Goal: Task Accomplishment & Management: Complete application form

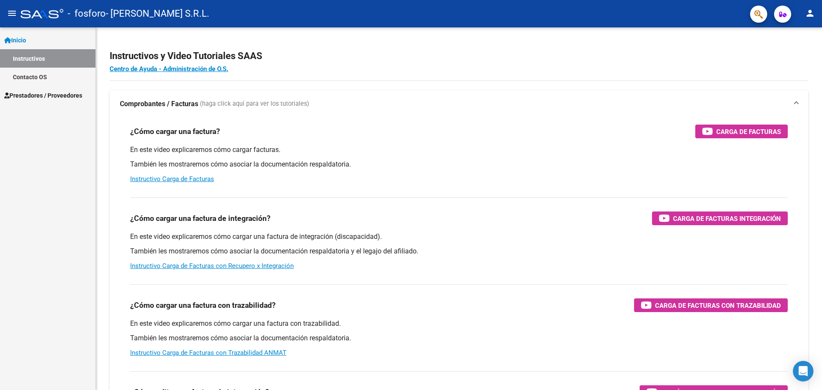
click at [40, 93] on span "Prestadores / Proveedores" at bounding box center [43, 95] width 78 height 9
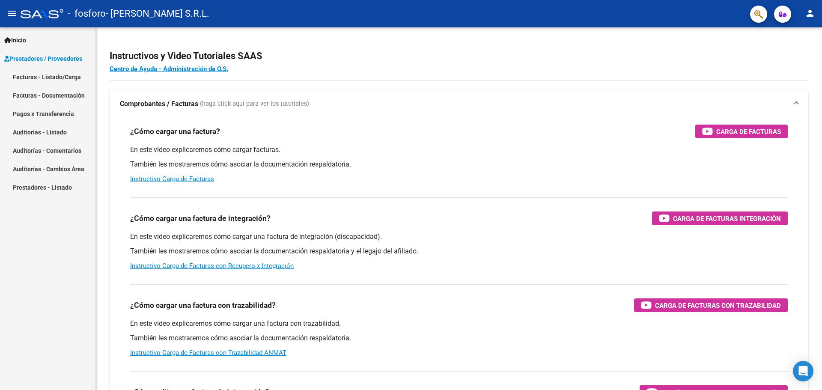
click at [46, 80] on link "Facturas - Listado/Carga" at bounding box center [47, 77] width 95 height 18
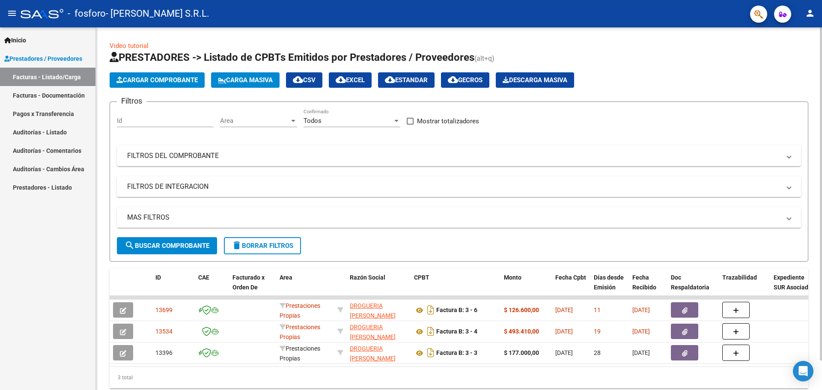
click at [151, 80] on span "Cargar Comprobante" at bounding box center [156, 80] width 81 height 8
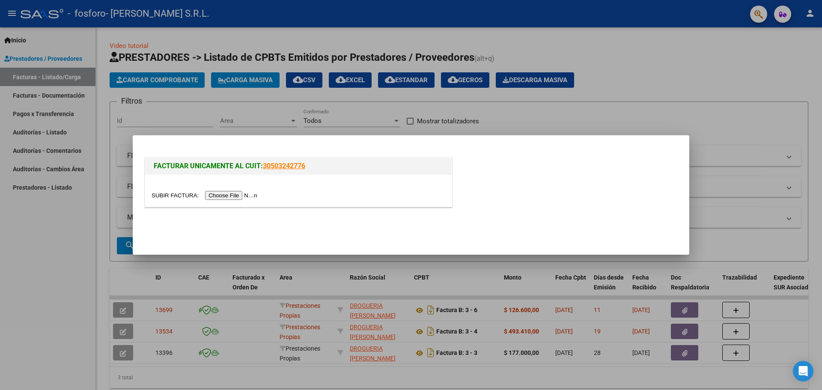
click at [235, 196] on input "file" at bounding box center [206, 195] width 108 height 9
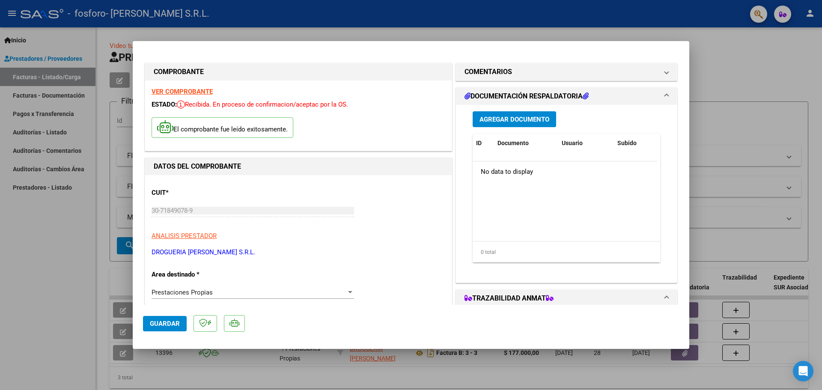
click at [501, 122] on span "Agregar Documento" at bounding box center [514, 120] width 70 height 8
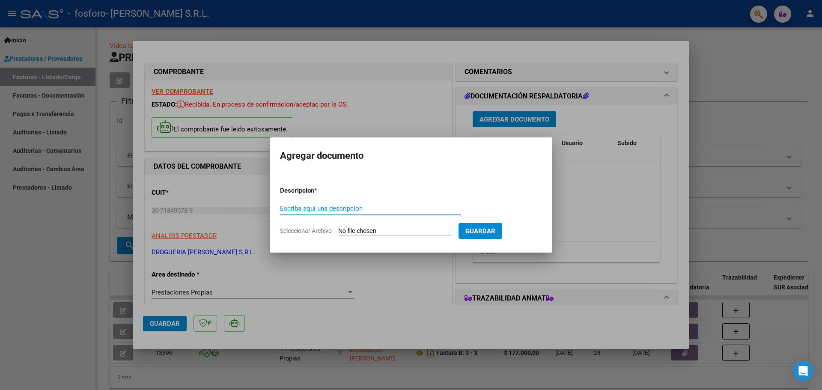
click at [406, 234] on input "Seleccionar Archivo" at bounding box center [394, 231] width 113 height 8
type input "C:\fakepath\[PERSON_NAME]-PRESUPUESTO APROBADO.pdf"
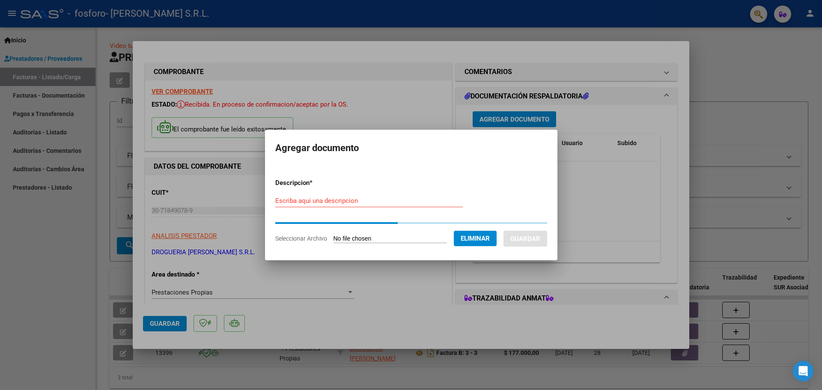
click at [324, 202] on input "Escriba aquí una descripcion" at bounding box center [368, 201] width 187 height 8
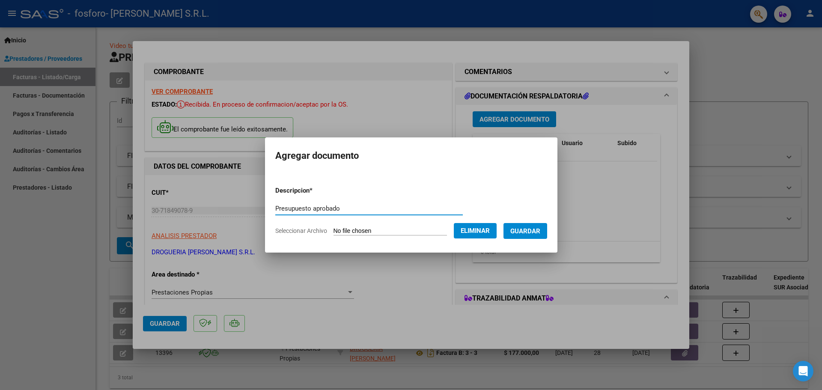
type input "Presupuesto aprobado"
click at [535, 235] on span "Guardar" at bounding box center [525, 231] width 30 height 8
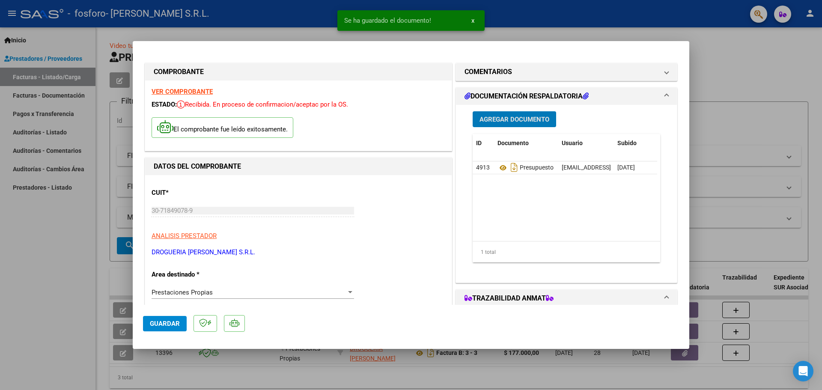
click at [504, 113] on button "Agregar Documento" at bounding box center [514, 119] width 83 height 16
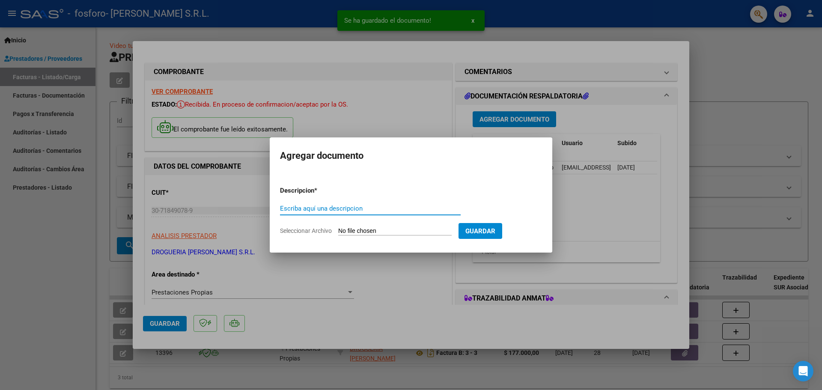
click at [396, 230] on input "Seleccionar Archivo" at bounding box center [394, 231] width 113 height 8
type input "C:\fakepath\Mabthera.pdf"
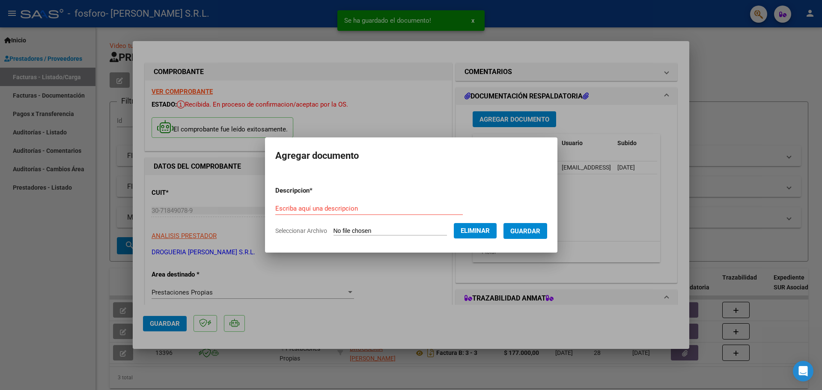
click at [325, 204] on div "Escriba aquí una descripcion" at bounding box center [368, 208] width 187 height 13
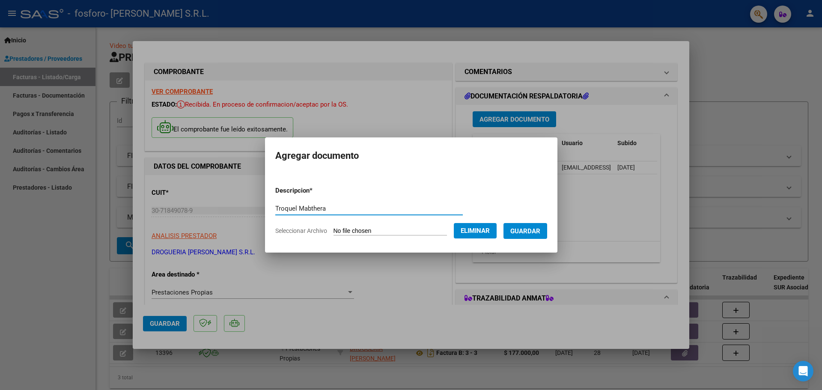
type input "Troquel Mabthera"
click at [539, 235] on span "Guardar" at bounding box center [525, 231] width 30 height 8
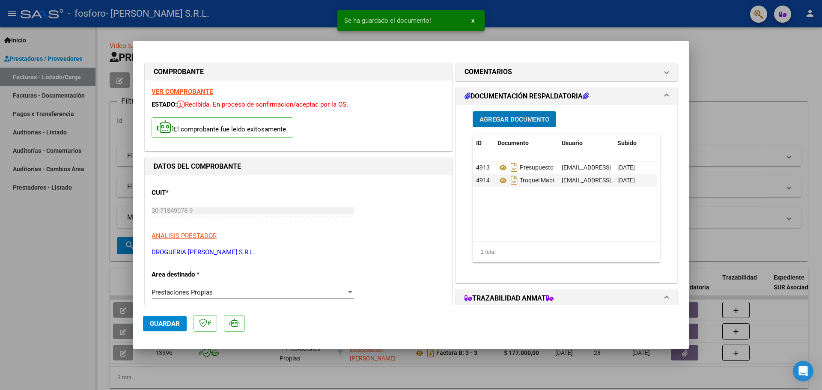
click at [493, 119] on span "Agregar Documento" at bounding box center [514, 120] width 70 height 8
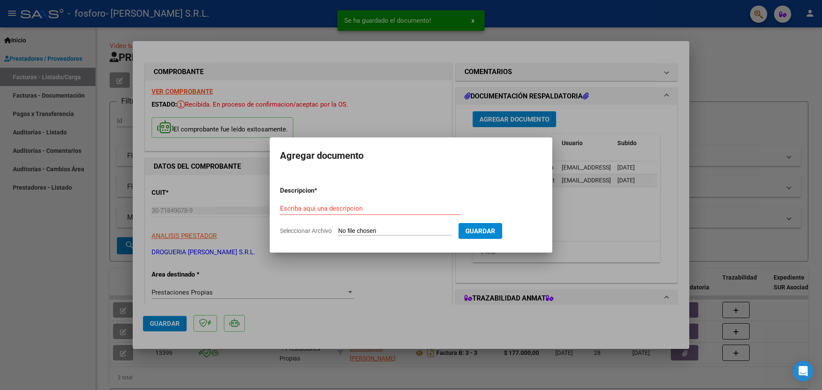
click at [409, 235] on input "Seleccionar Archivo" at bounding box center [394, 231] width 113 height 8
type input "C:\fakepath\N° 0003 - 00000005.pdf"
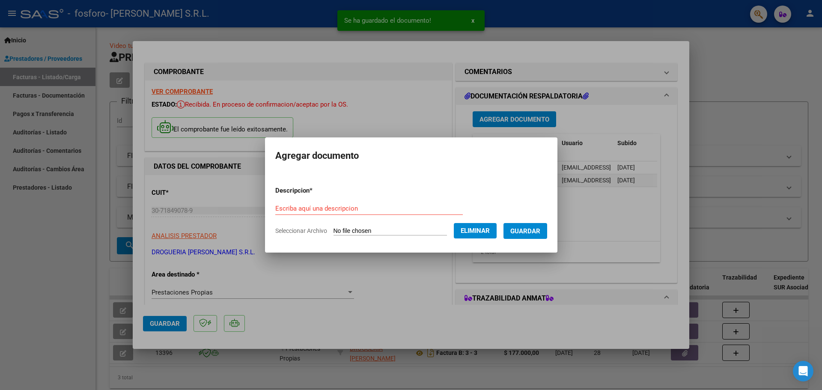
click at [311, 202] on div "Escriba aquí una descripcion" at bounding box center [368, 208] width 187 height 13
click at [489, 229] on span "Eliminar" at bounding box center [475, 231] width 29 height 8
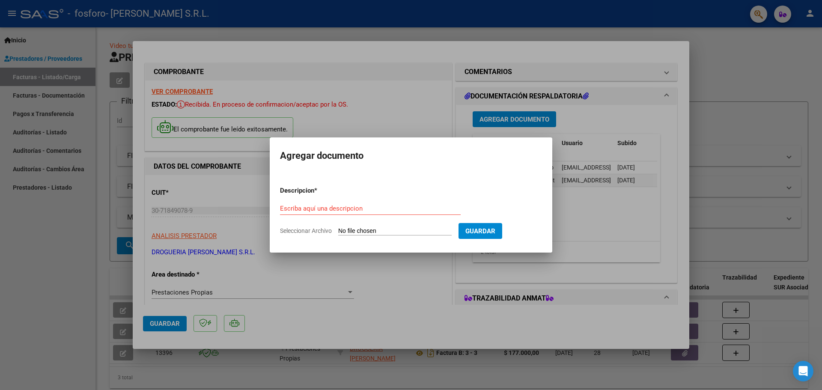
click at [416, 231] on input "Seleccionar Archivo" at bounding box center [394, 231] width 113 height 8
type input "C:\fakepath\Recetas [PERSON_NAME].pdf"
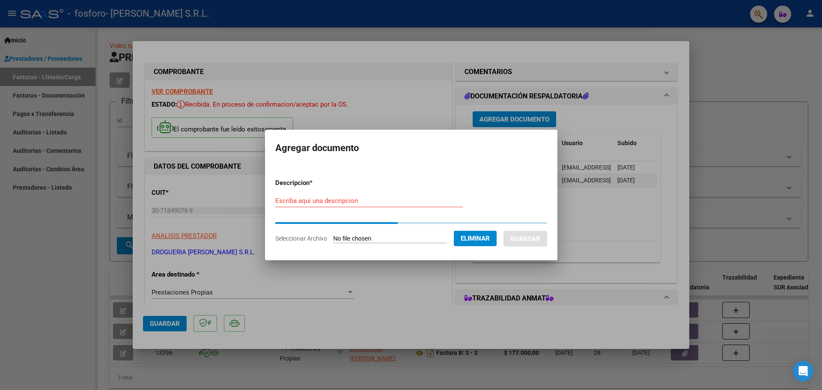
click at [312, 199] on form "Descripcion * Escriba aquí una descripcion Seleccionar Archivo Eliminar Guardar" at bounding box center [411, 211] width 272 height 78
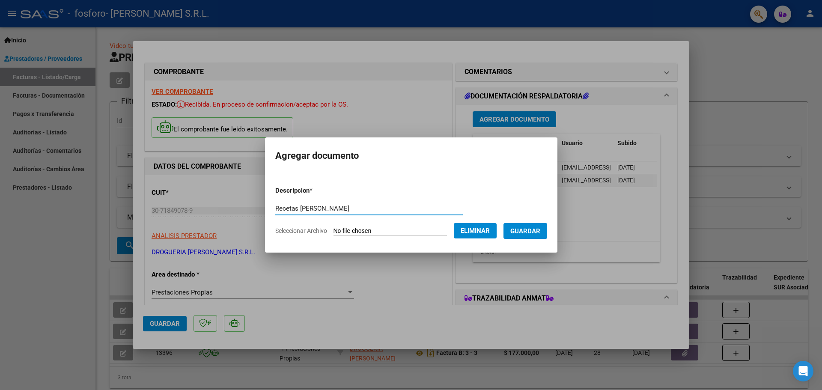
type input "Recetas [PERSON_NAME]"
click at [531, 232] on span "Guardar" at bounding box center [525, 231] width 30 height 8
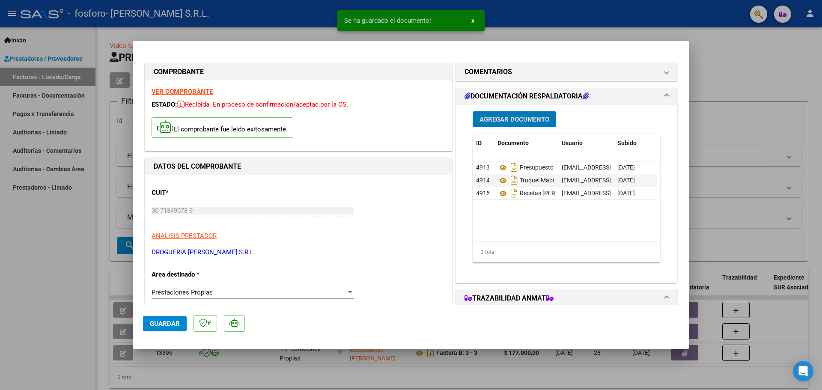
click at [502, 118] on span "Agregar Documento" at bounding box center [514, 120] width 70 height 8
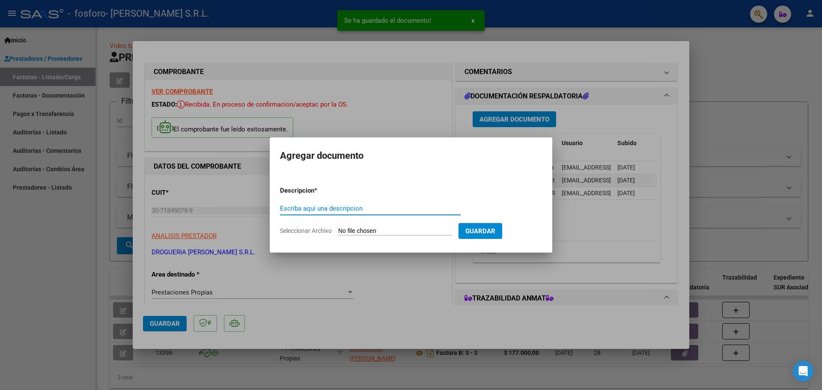
click at [354, 231] on input "Seleccionar Archivo" at bounding box center [394, 231] width 113 height 8
type input "C:\fakepath\Remito de traza a Farmacia.pdf"
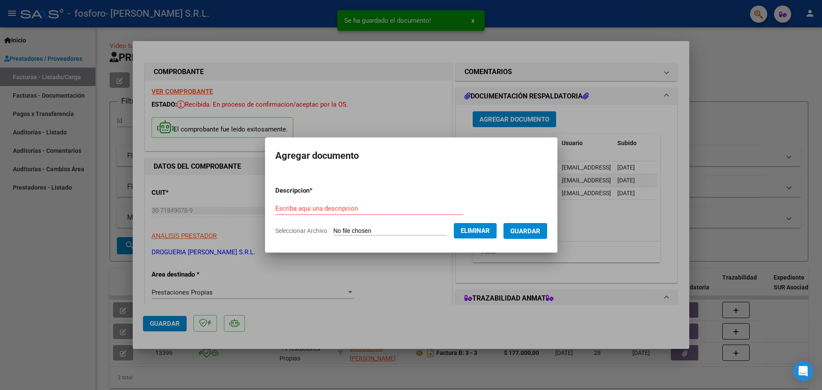
click at [307, 206] on input "Escriba aquí una descripcion" at bounding box center [368, 209] width 187 height 8
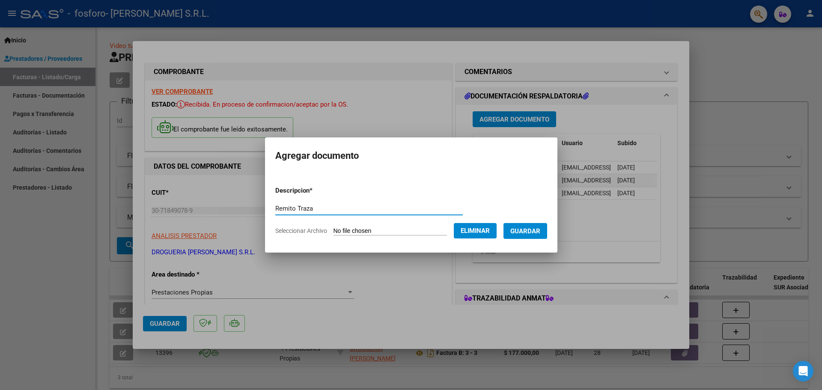
type input "Remito Traza"
click at [524, 231] on span "Guardar" at bounding box center [525, 231] width 30 height 8
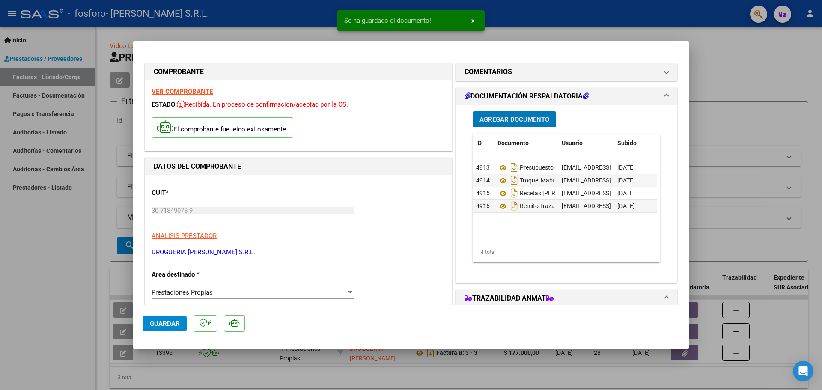
click at [500, 119] on span "Agregar Documento" at bounding box center [514, 120] width 70 height 8
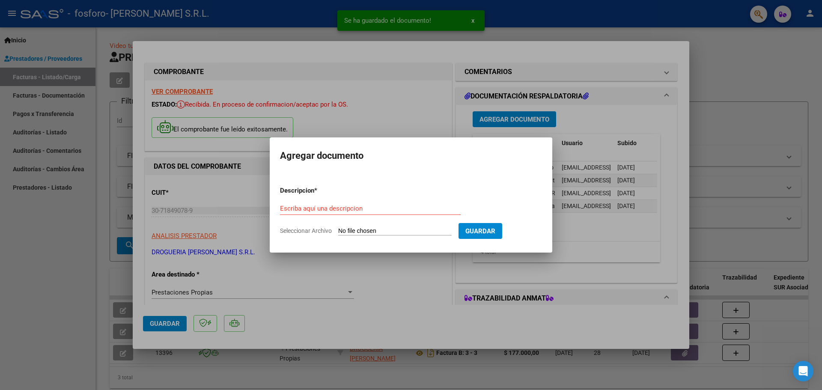
click at [358, 229] on input "Seleccionar Archivo" at bounding box center [394, 231] width 113 height 8
type input "C:\fakepath\Remito Farmacia Paciente.jpg"
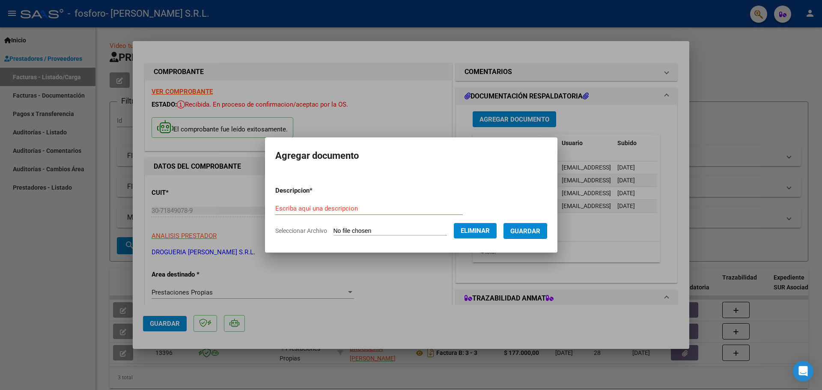
click at [324, 205] on input "Escriba aquí una descripcion" at bounding box center [368, 209] width 187 height 8
type input "Remito farmacia paciente"
click at [540, 232] on span "Guardar" at bounding box center [525, 231] width 30 height 8
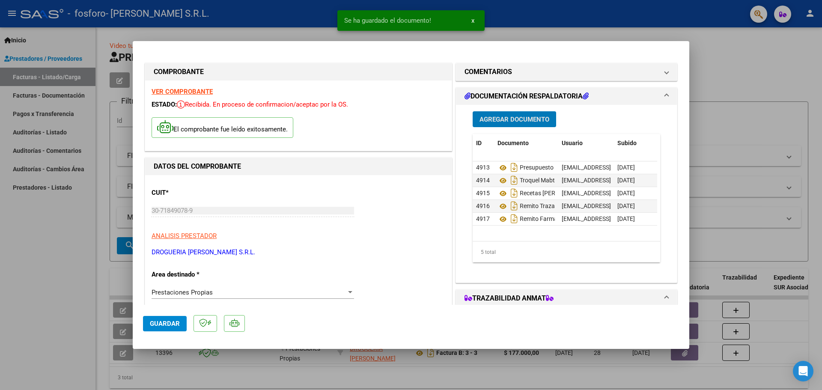
click at [513, 119] on span "Agregar Documento" at bounding box center [514, 120] width 70 height 8
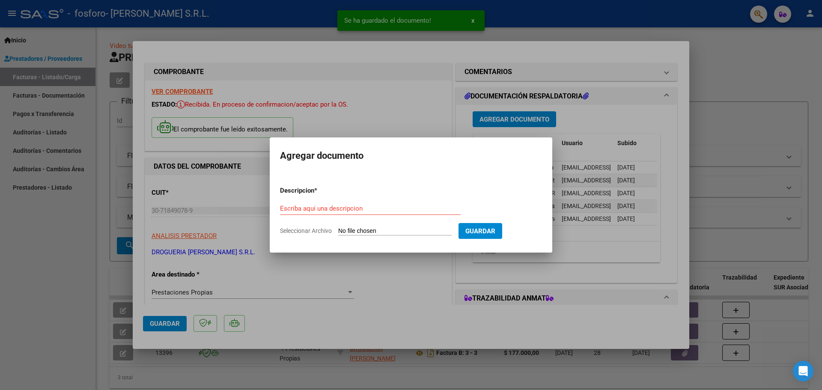
click at [355, 230] on input "Seleccionar Archivo" at bounding box center [394, 231] width 113 height 8
type input "C:\fakepath\Remito Farmacia.pdf"
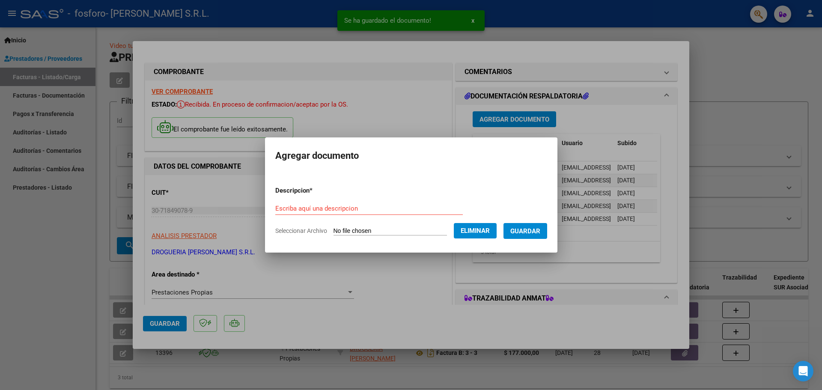
click at [381, 199] on form "Descripcion * Escriba aquí una descripcion Seleccionar Archivo Eliminar Guardar" at bounding box center [411, 210] width 272 height 62
click at [373, 207] on input "Escriba aquí una descripcion" at bounding box center [368, 209] width 187 height 8
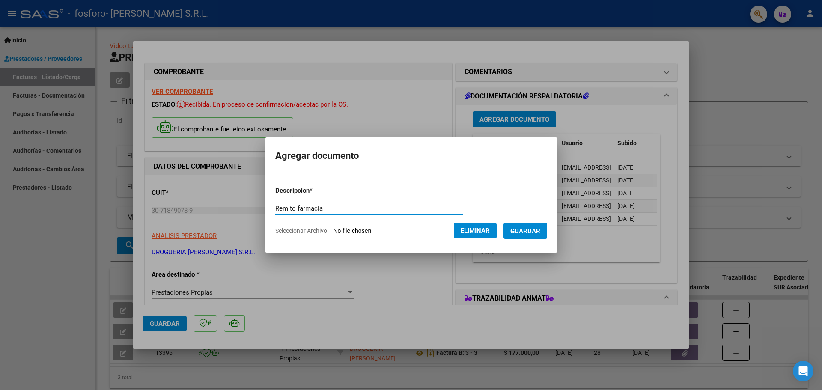
type input "Remito farmacia"
click at [521, 234] on span "Guardar" at bounding box center [525, 231] width 30 height 8
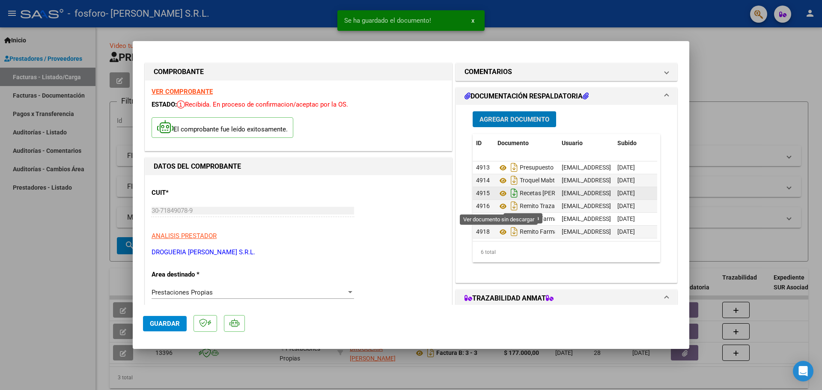
scroll to position [6, 0]
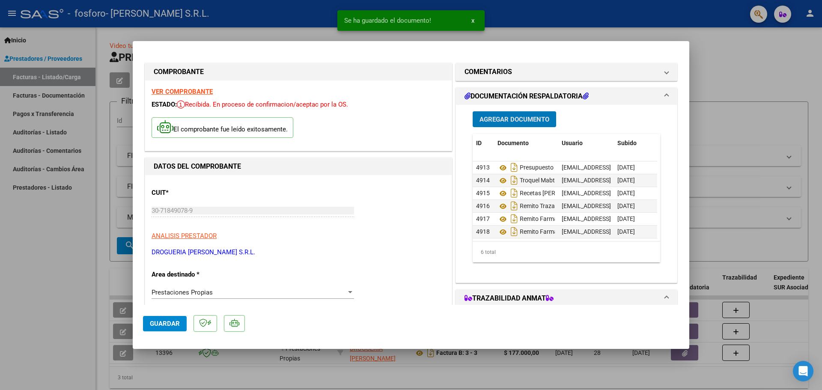
click at [170, 324] on span "Guardar" at bounding box center [165, 324] width 30 height 8
click at [648, 21] on div at bounding box center [411, 195] width 822 height 390
type input "$ 0,00"
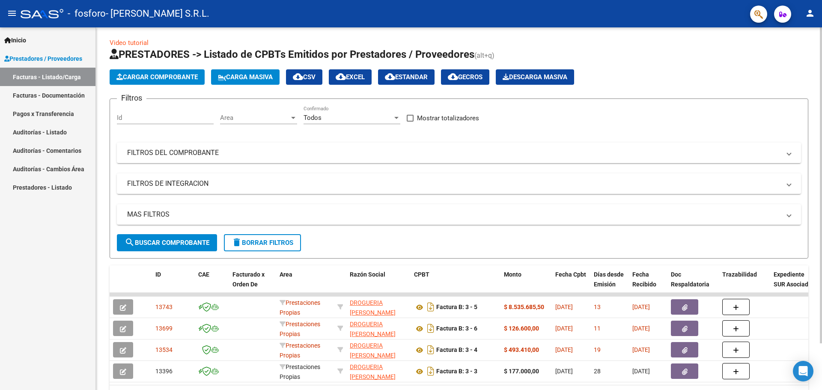
scroll to position [0, 0]
